Goal: Share content: Share content

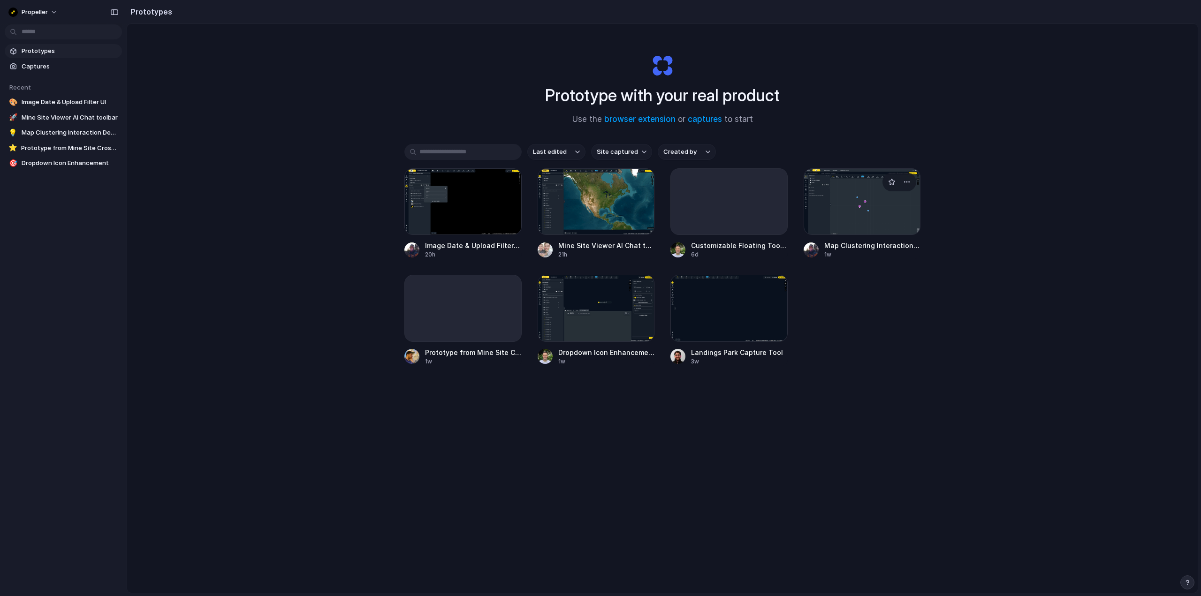
click at [864, 204] on div at bounding box center [862, 201] width 117 height 67
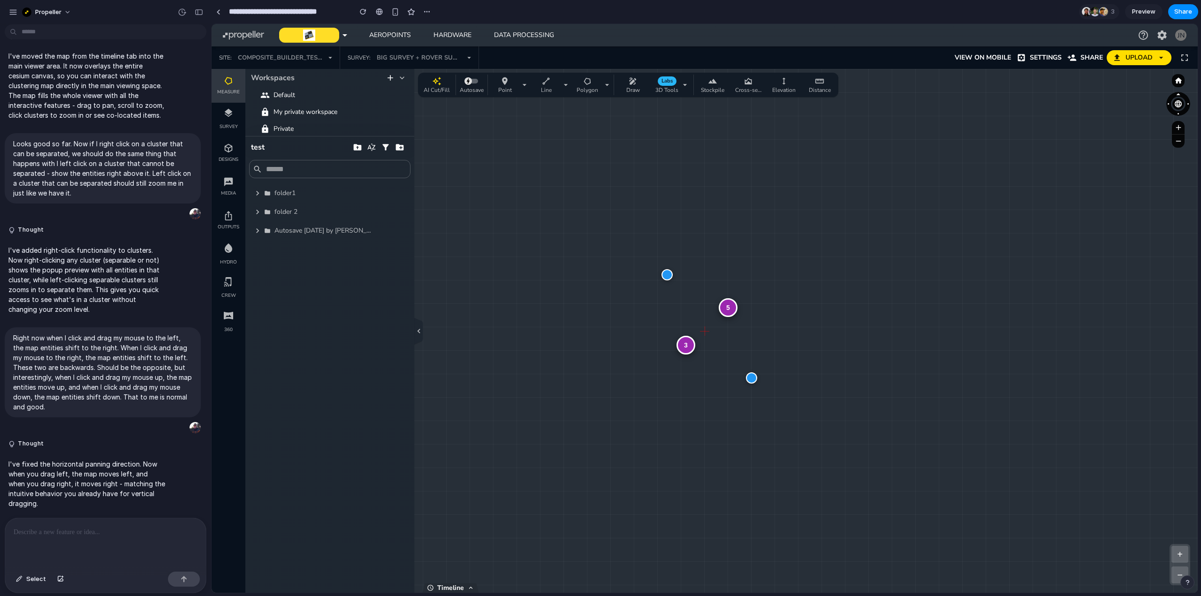
click at [732, 308] on div "5" at bounding box center [728, 307] width 19 height 19
click at [705, 330] on div "4" at bounding box center [704, 331] width 19 height 19
click at [705, 334] on div "4" at bounding box center [704, 331] width 19 height 19
click at [705, 333] on div "3" at bounding box center [704, 331] width 19 height 19
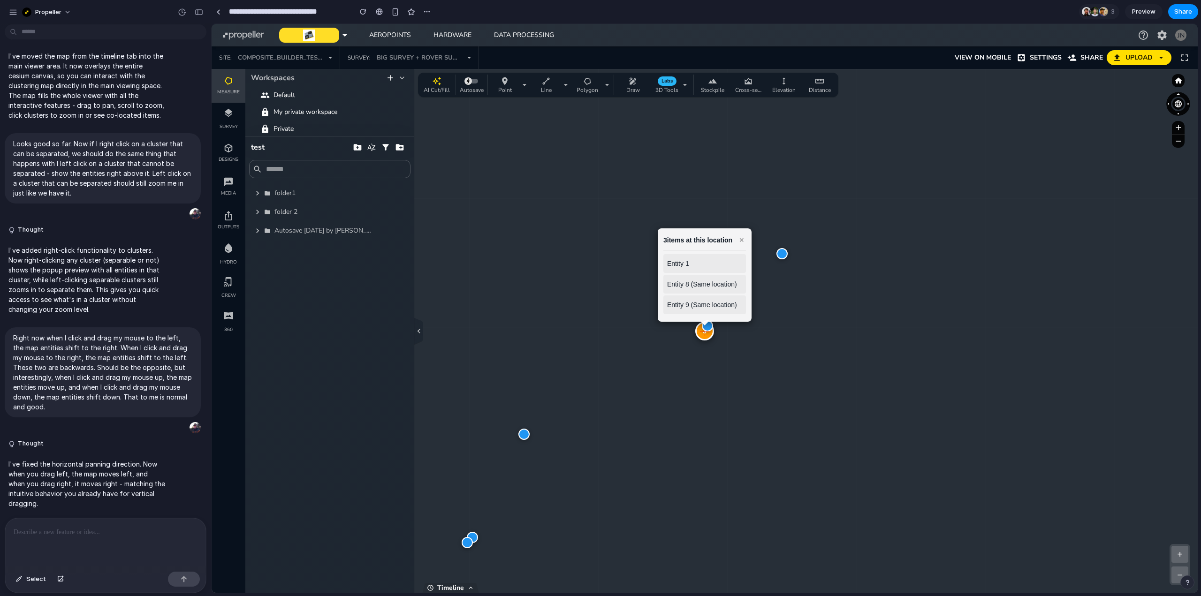
click at [704, 338] on div "3" at bounding box center [704, 331] width 19 height 19
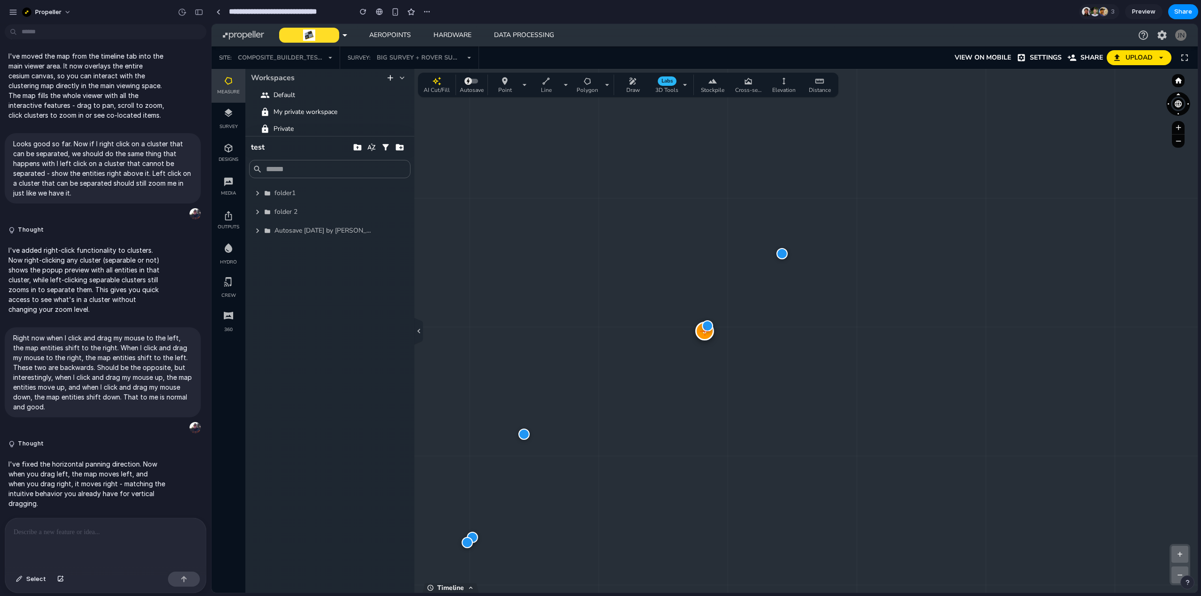
click at [698, 335] on div "3" at bounding box center [704, 331] width 19 height 19
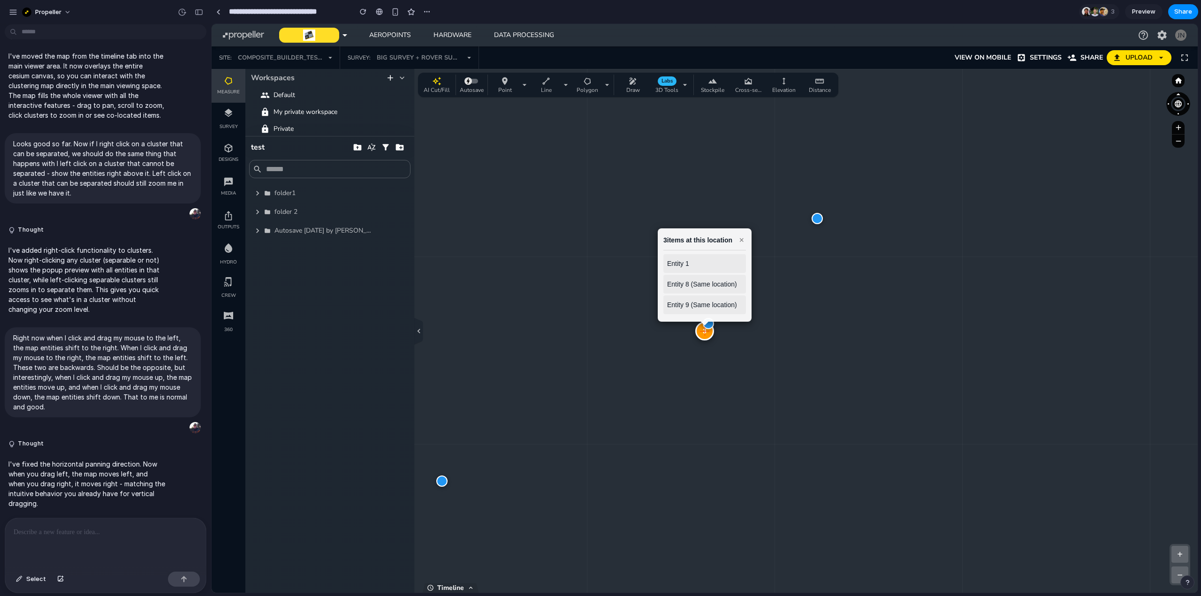
click at [794, 328] on div "3 3 items at this location × Entity 1 Entity 8 (Same location) Entity 9 (Same l…" at bounding box center [705, 331] width 986 height 524
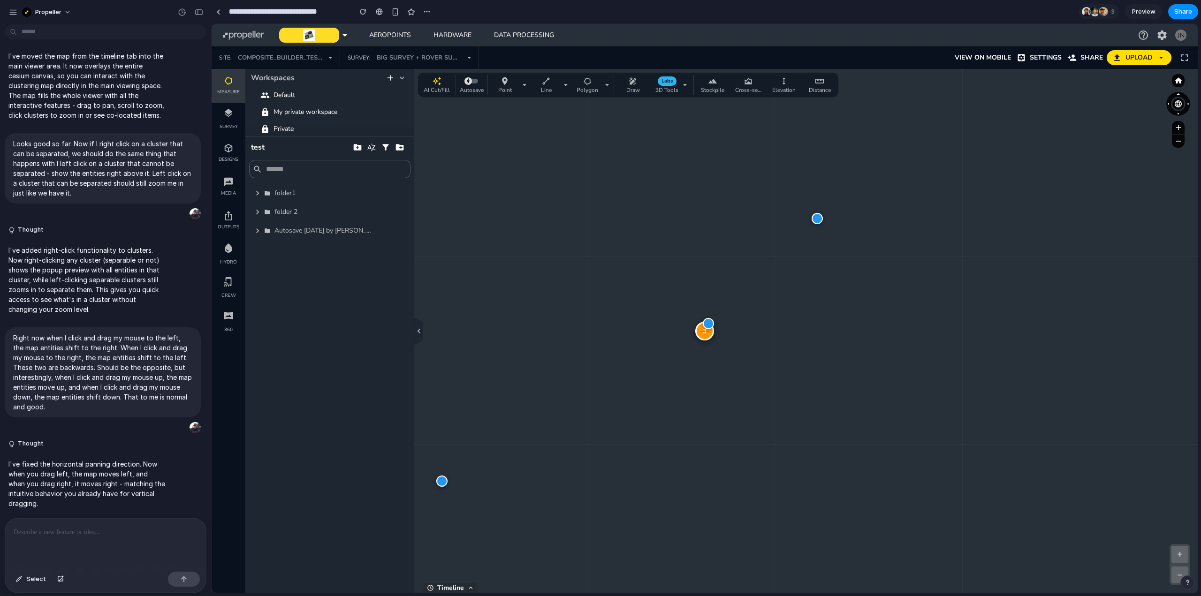
click at [708, 323] on div at bounding box center [708, 323] width 11 height 11
click at [759, 326] on div "3 1 items at this location × Entity 2 + − Zoom: 8.0 x | Clusters: 8 | Size: 210…" at bounding box center [705, 331] width 986 height 524
click at [698, 333] on div "3" at bounding box center [704, 331] width 19 height 19
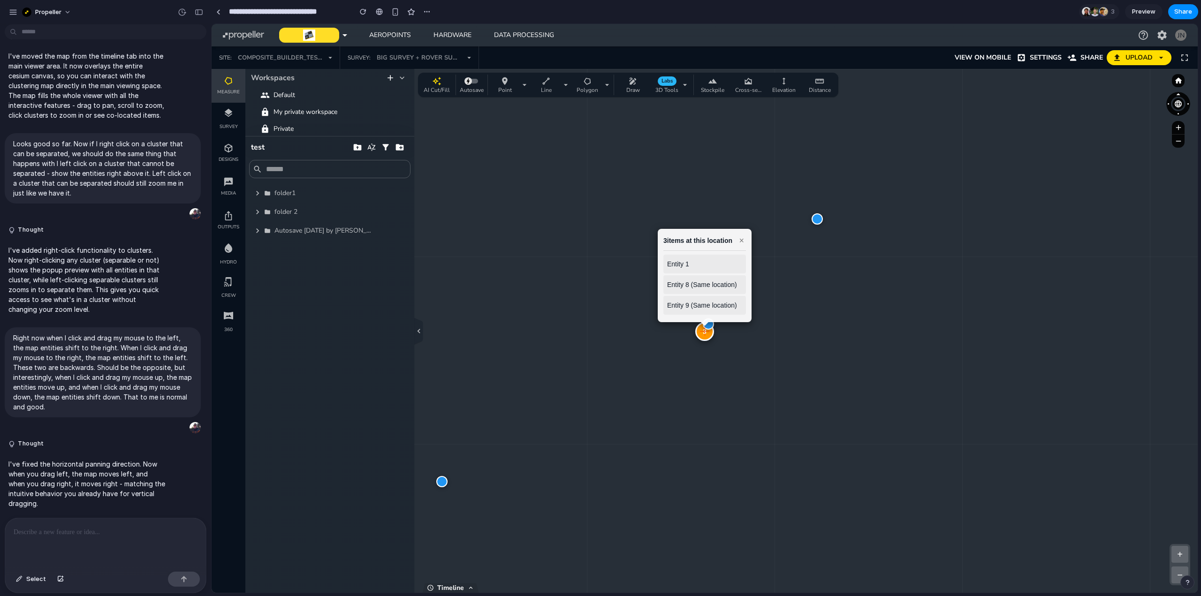
click at [737, 339] on div "3 3 items at this location × Entity 1 Entity 8 (Same location) Entity 9 (Same l…" at bounding box center [705, 331] width 986 height 524
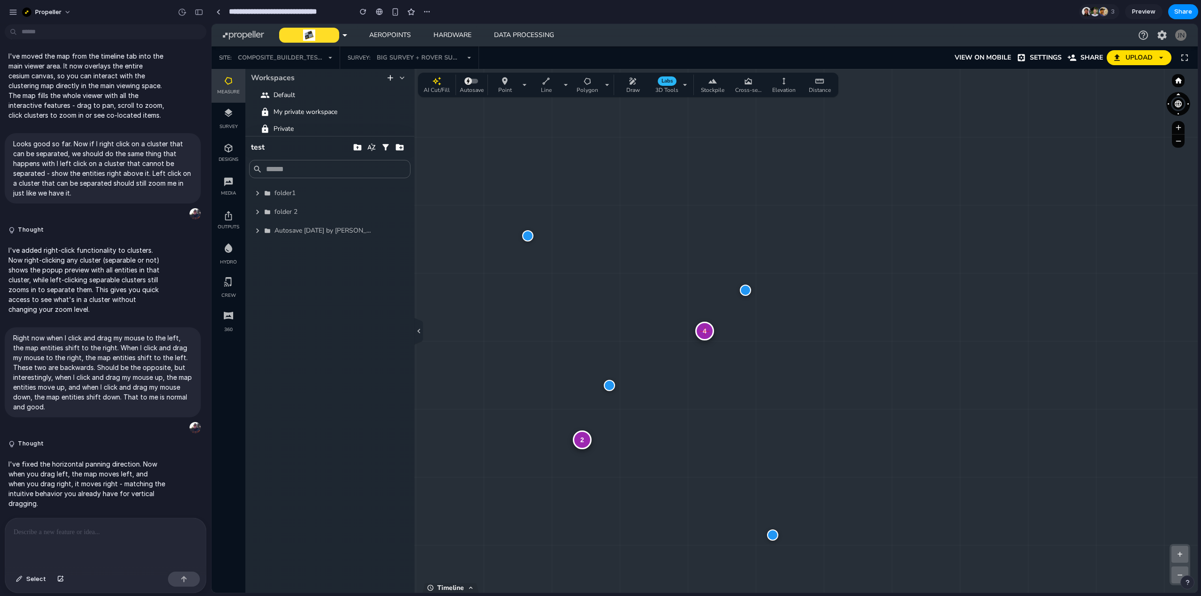
click at [583, 441] on div "2" at bounding box center [582, 440] width 19 height 19
click at [703, 333] on div at bounding box center [700, 334] width 11 height 11
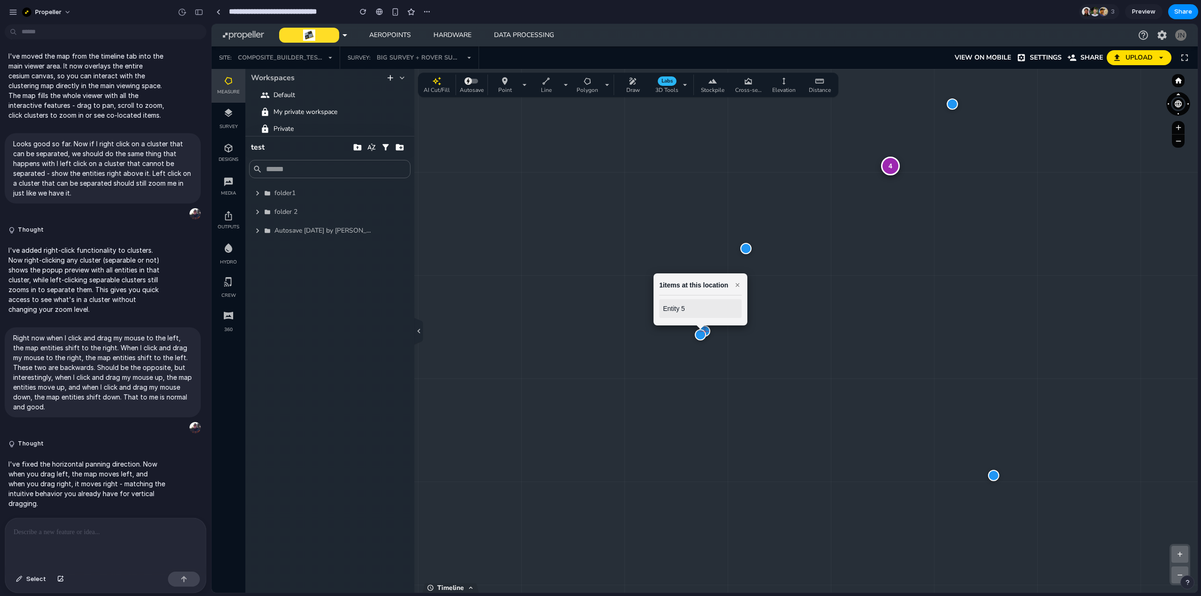
click at [707, 330] on div at bounding box center [704, 331] width 11 height 11
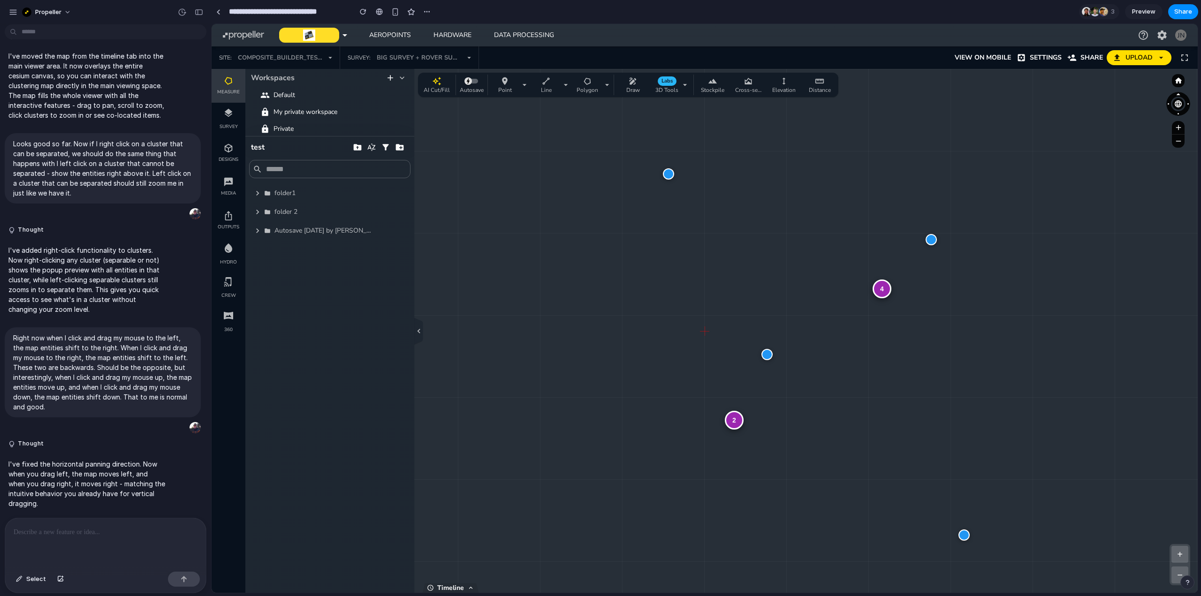
drag, startPoint x: 867, startPoint y: 243, endPoint x: 827, endPoint y: 362, distance: 125.8
click at [827, 361] on div "4 2 + − Zoom: 3.5 x | Clusters: 6 | Size: 2102 x 1117" at bounding box center [705, 331] width 986 height 524
click at [892, 318] on div "4" at bounding box center [892, 318] width 19 height 19
click at [700, 334] on div "3" at bounding box center [704, 331] width 19 height 19
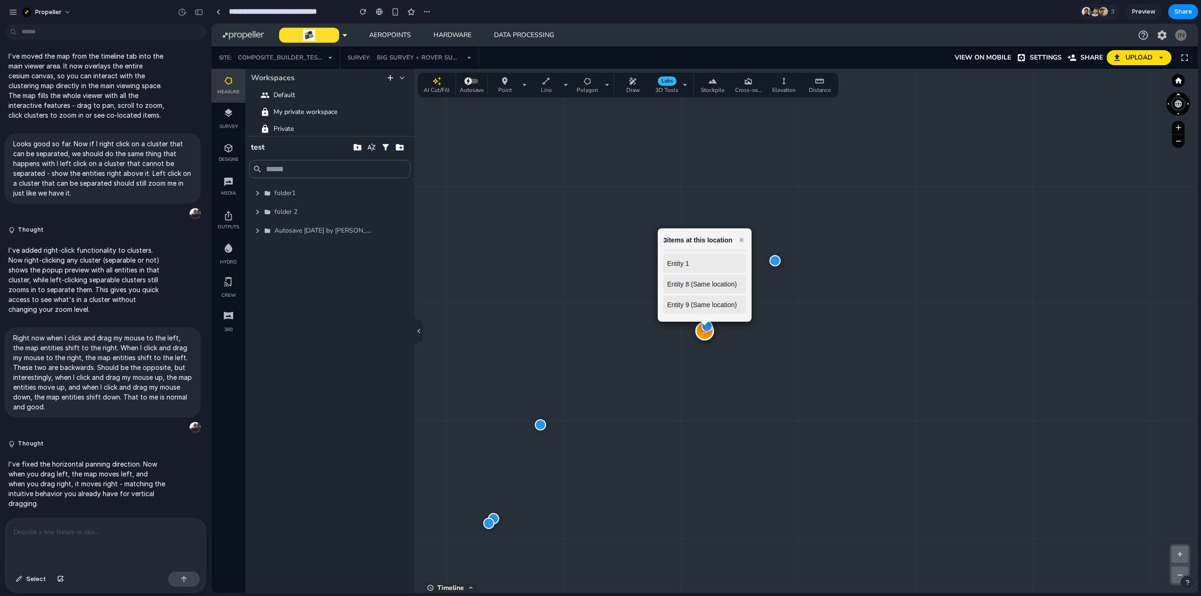
click at [738, 339] on div "3 3 items at this location × Entity 1 Entity 8 (Same location) Entity 9 (Same l…" at bounding box center [705, 331] width 986 height 524
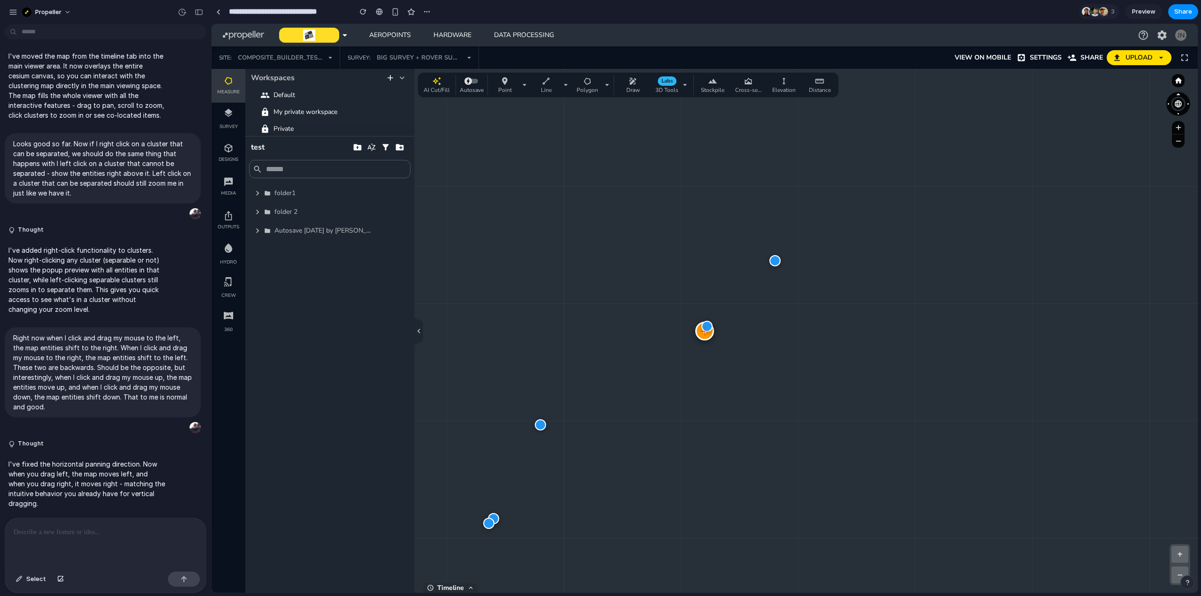
click at [700, 334] on div "3" at bounding box center [704, 331] width 19 height 19
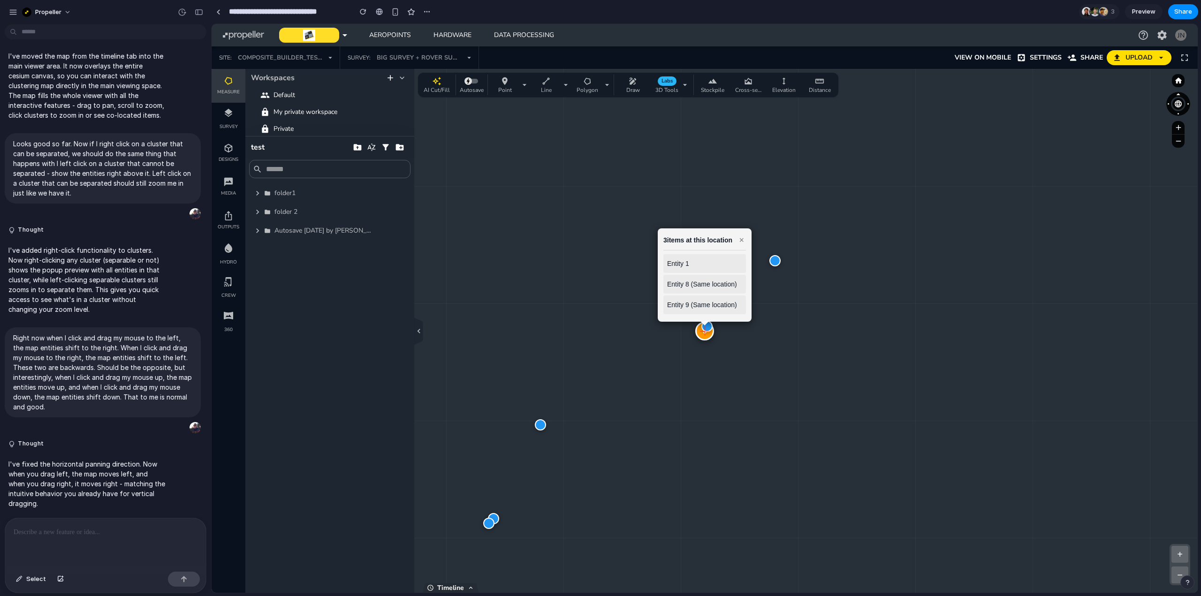
click at [549, 204] on div "3 3 items at this location × Entity 1 Entity 8 (Same location) Entity 9 (Same l…" at bounding box center [705, 331] width 986 height 524
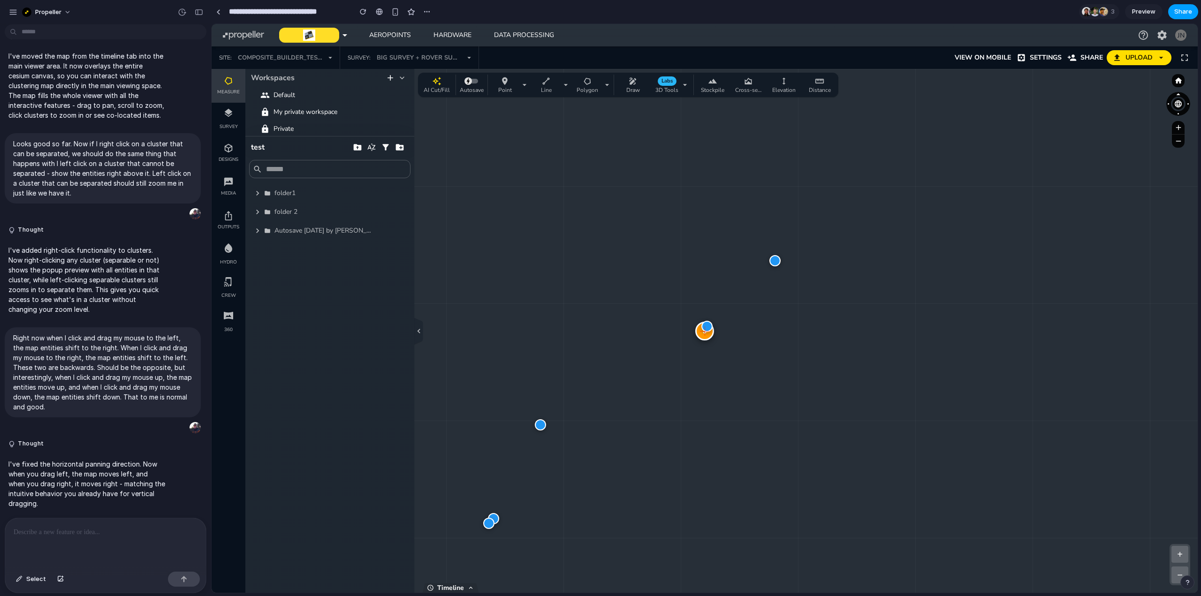
click at [1182, 11] on span "Share" at bounding box center [1183, 11] width 18 height 9
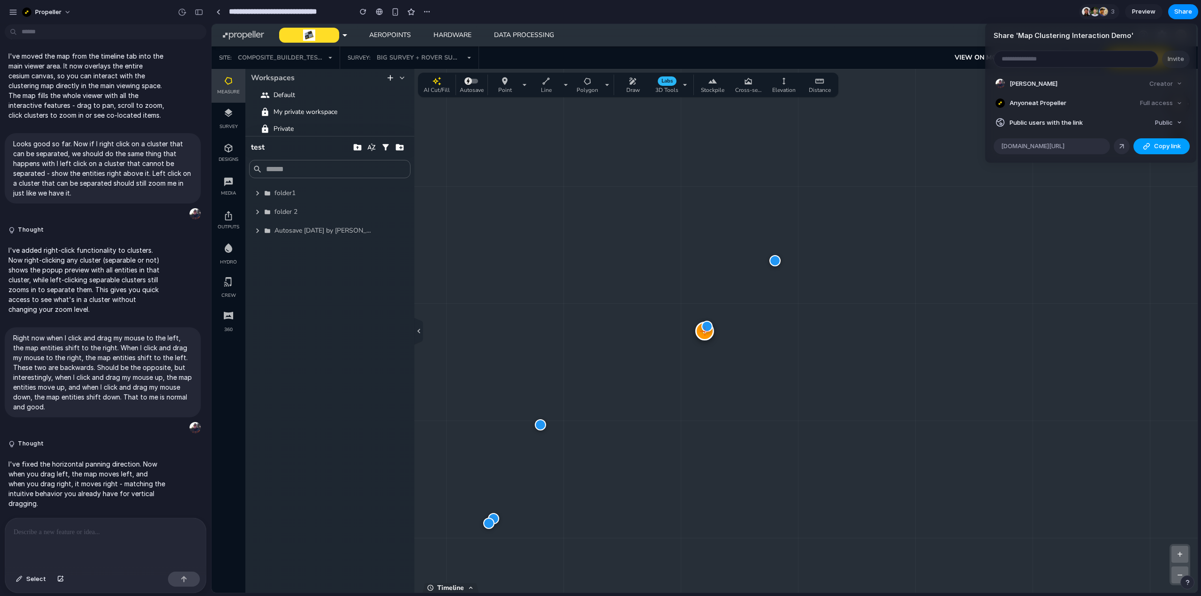
click at [1160, 146] on span "Copy link" at bounding box center [1167, 146] width 27 height 9
click at [1002, 415] on div "Share ' Map Clustering Interaction Demo ' Invite [PERSON_NAME] Creator Anyone a…" at bounding box center [600, 298] width 1201 height 596
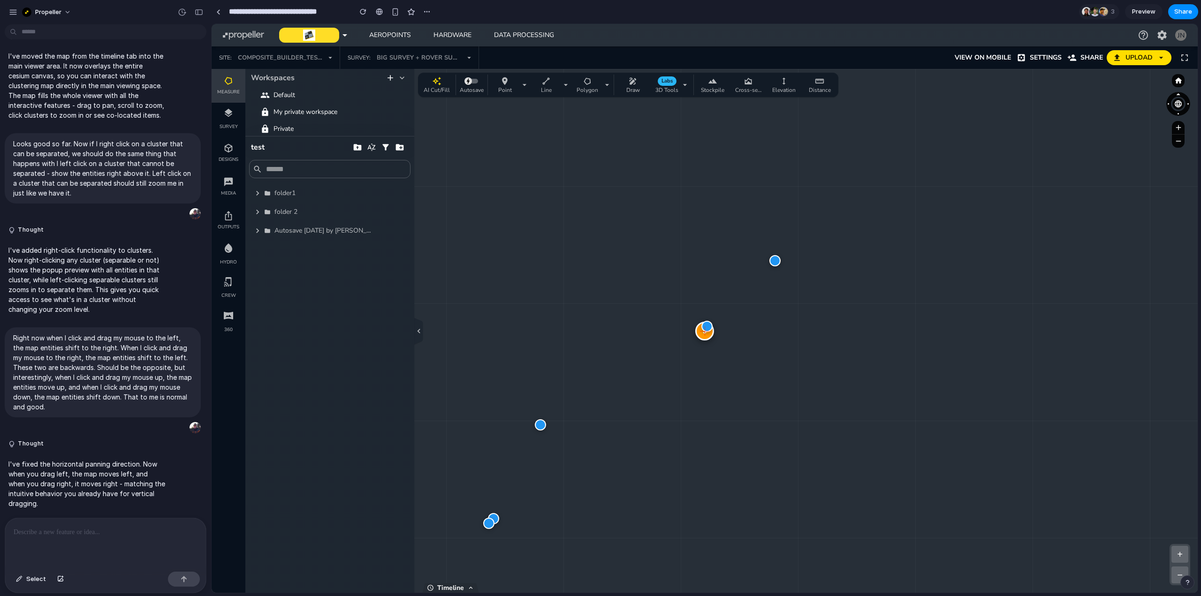
click at [704, 335] on div "3" at bounding box center [704, 331] width 19 height 19
drag, startPoint x: 808, startPoint y: 355, endPoint x: 787, endPoint y: 340, distance: 25.6
click at [808, 354] on div "3 + − Zoom: 5.0 x | Clusters: 8 | Size: 2102 x 1117" at bounding box center [705, 331] width 986 height 524
click at [702, 333] on div "3" at bounding box center [705, 330] width 19 height 19
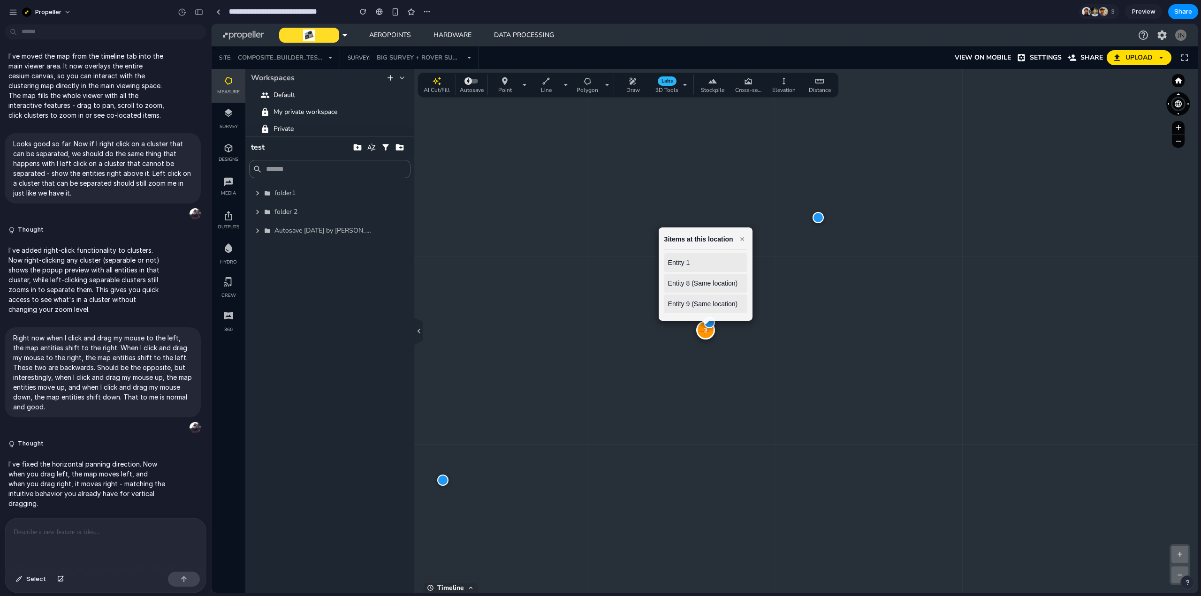
click at [779, 343] on div "3 3 items at this location × Entity 1 Entity 8 (Same location) Entity 9 (Same l…" at bounding box center [705, 331] width 986 height 524
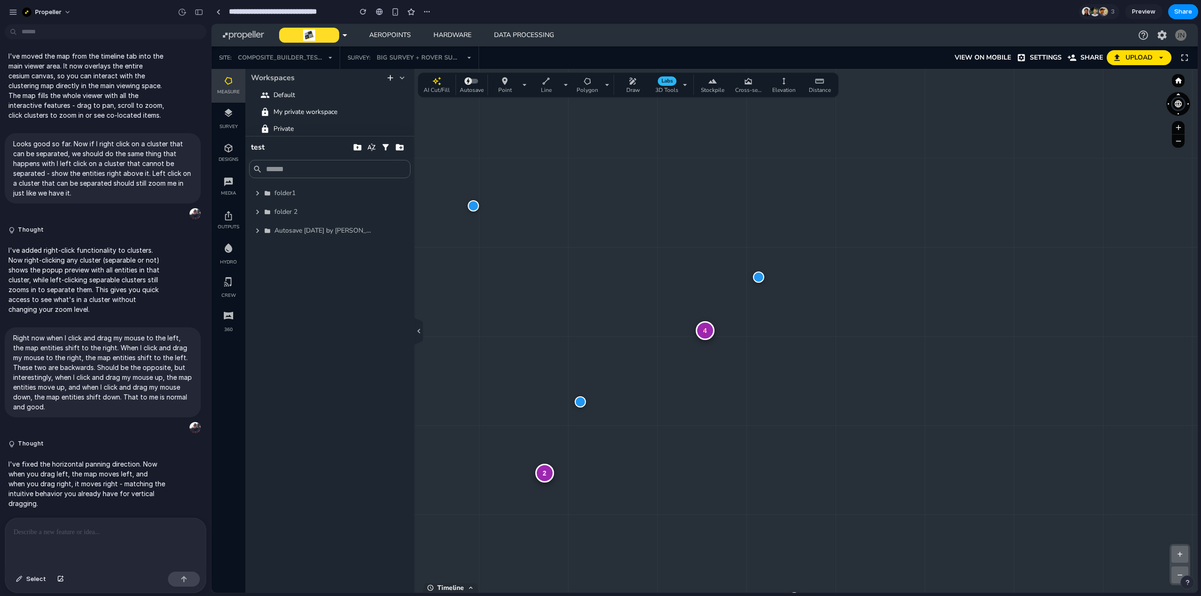
click at [1171, 377] on div at bounding box center [1178, 325] width 31 height 505
click at [709, 333] on div "4" at bounding box center [705, 330] width 19 height 19
click at [704, 336] on div "3" at bounding box center [704, 331] width 19 height 19
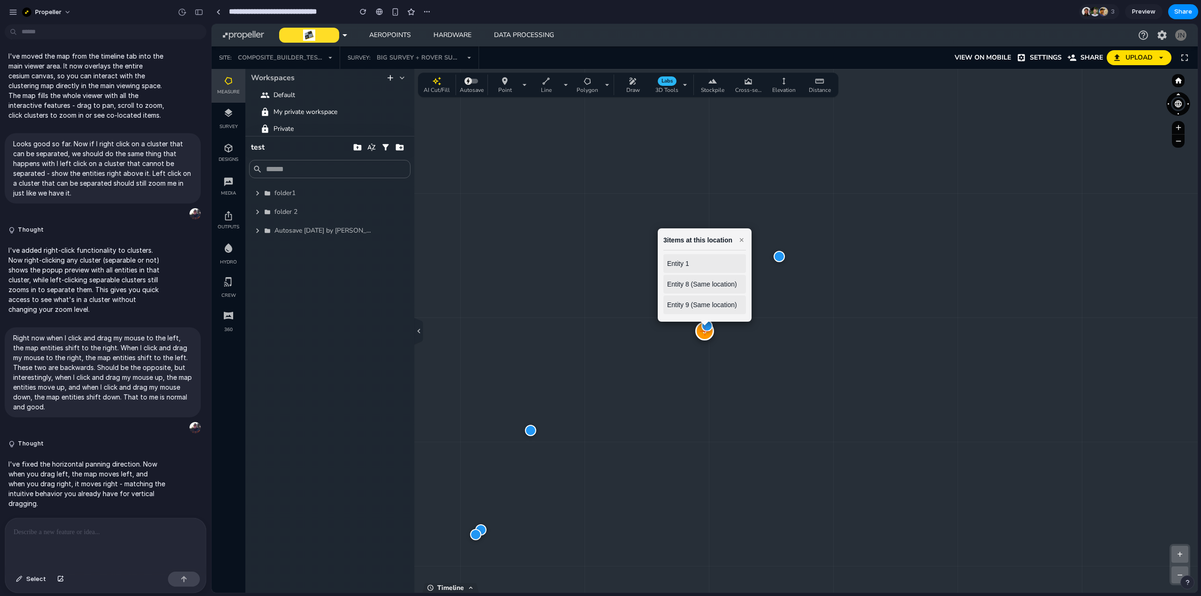
click at [776, 357] on div "3 3 items at this location × Entity 1 Entity 8 (Same location) Entity 9 (Same l…" at bounding box center [705, 331] width 986 height 524
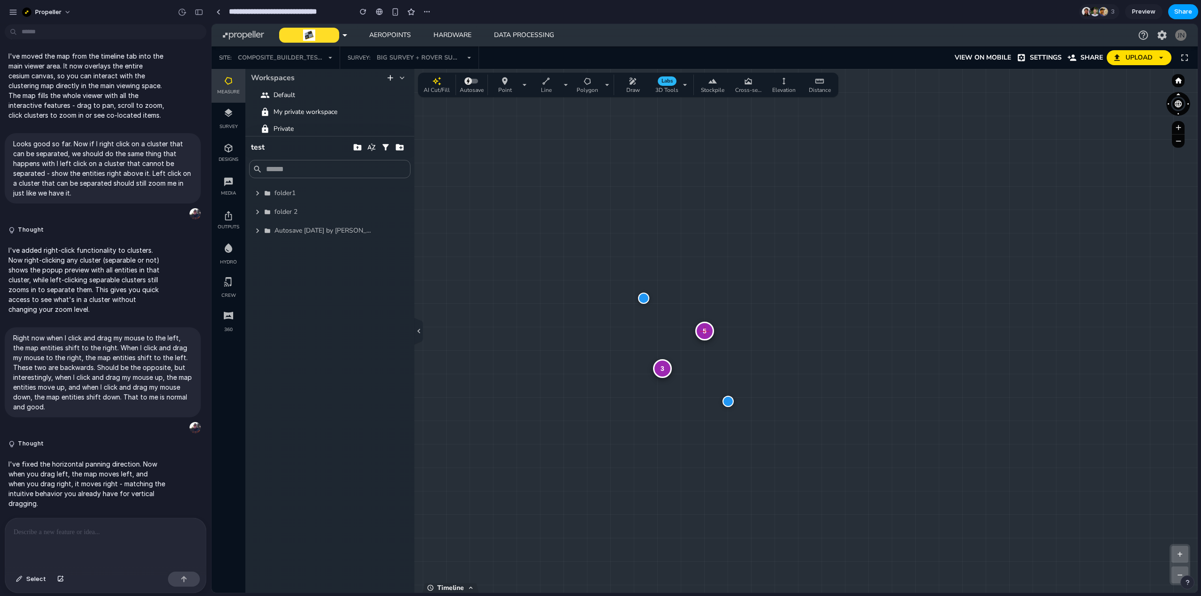
click at [1186, 10] on span "Share" at bounding box center [1183, 11] width 18 height 9
click at [1156, 145] on span "Copy link" at bounding box center [1167, 146] width 27 height 9
click at [1066, 380] on div "Share ' Map Clustering Interaction Demo ' Invite [PERSON_NAME] Creator Anyone a…" at bounding box center [600, 298] width 1201 height 596
click at [1064, 358] on div "5 3 + − Zoom: 1.0 x | Clusters: 4 | Size: 2102 x 1117" at bounding box center [705, 331] width 986 height 524
